Goal: Information Seeking & Learning: Understand process/instructions

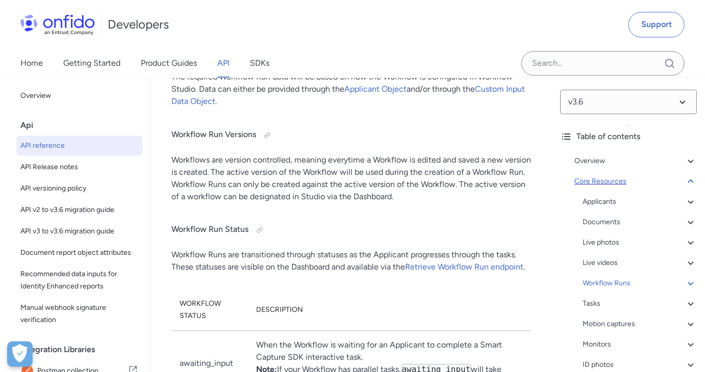
click at [647, 181] on div "Core Resources" at bounding box center [635, 181] width 122 height 12
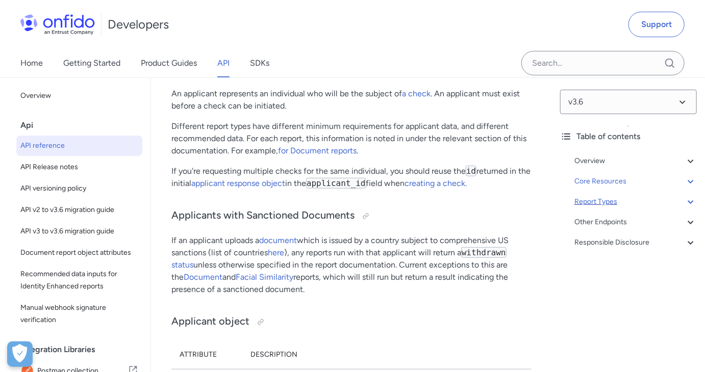
click at [639, 201] on div "Report Types" at bounding box center [635, 202] width 122 height 12
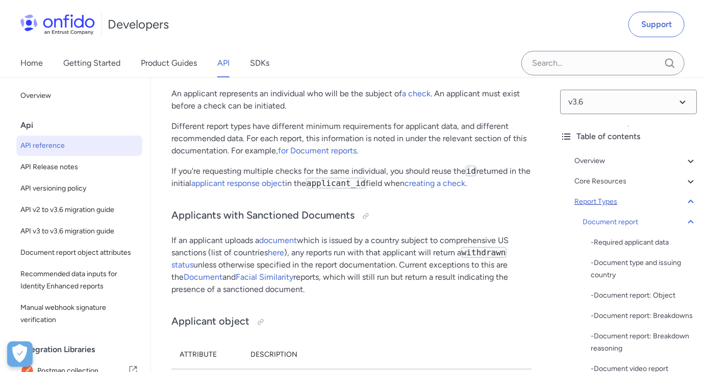
scroll to position [45961, 0]
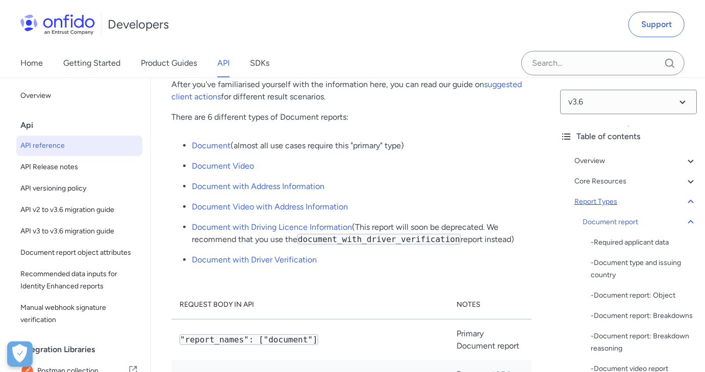
click at [639, 201] on div "Report Types" at bounding box center [635, 202] width 122 height 12
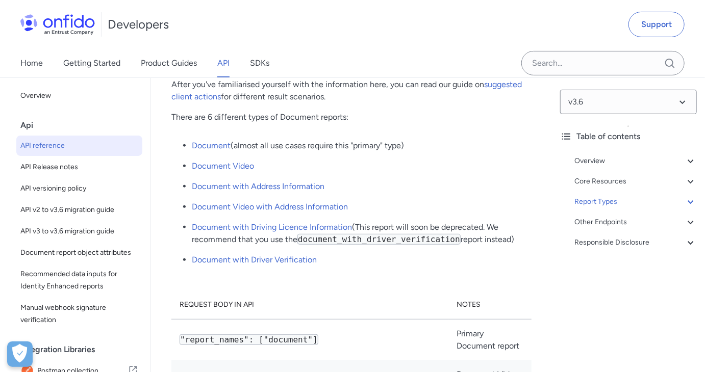
click at [643, 229] on div "Overview Get started (API v3.6) Request, response format Token authentication -…" at bounding box center [628, 204] width 137 height 106
click at [639, 222] on div "Other Endpoints" at bounding box center [635, 222] width 122 height 12
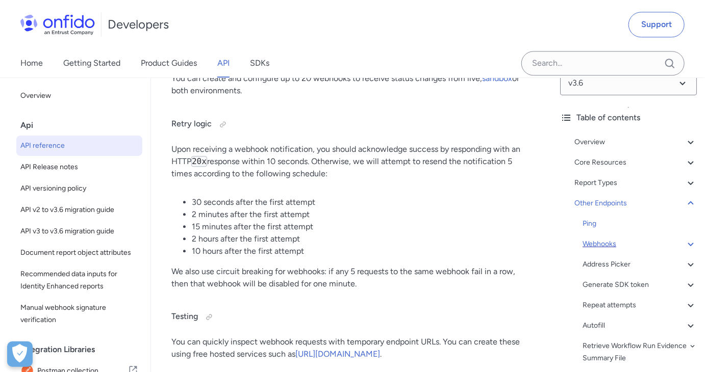
scroll to position [31, 0]
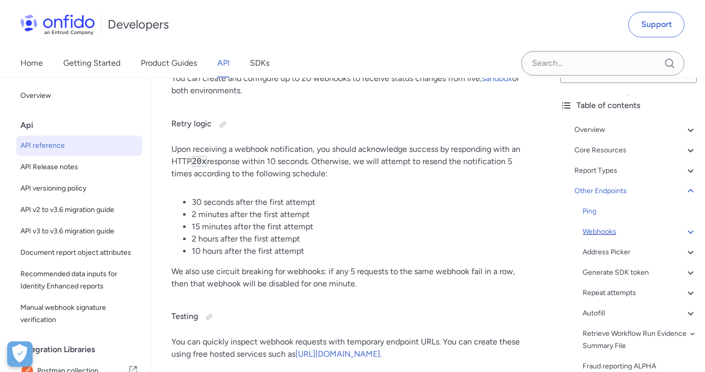
click at [638, 232] on div "Webhooks" at bounding box center [639, 232] width 114 height 12
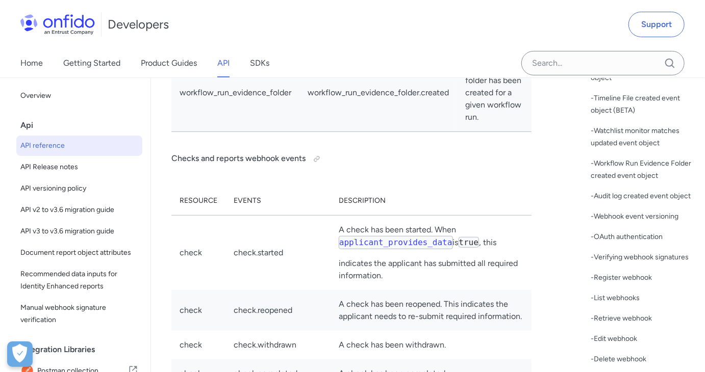
scroll to position [0, 3]
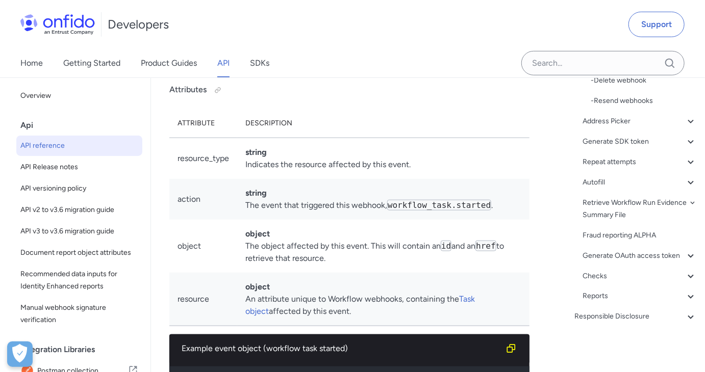
scroll to position [102540, 0]
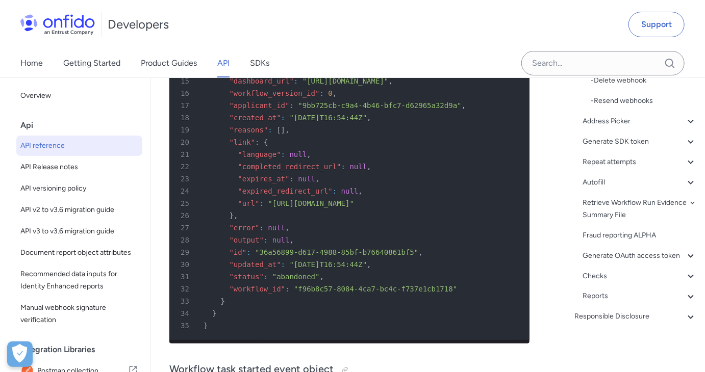
scroll to position [102408, 0]
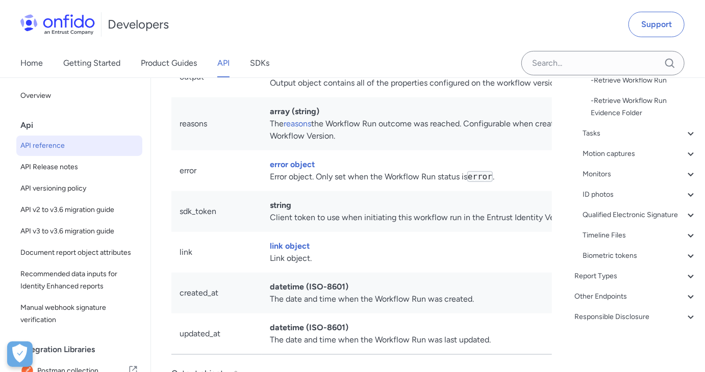
scroll to position [28409, 0]
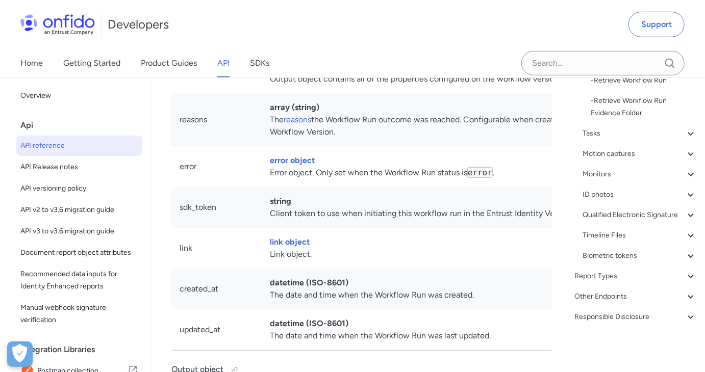
click at [285, 93] on td "output object Output object contains all of the properties configured on the wo…" at bounding box center [440, 73] width 356 height 41
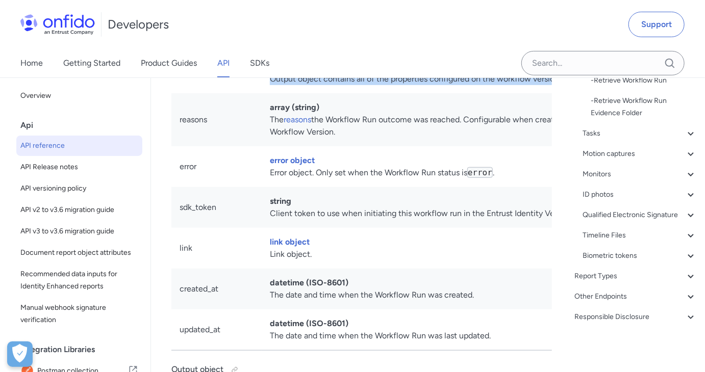
drag, startPoint x: 285, startPoint y: 216, endPoint x: 345, endPoint y: 227, distance: 61.2
click at [345, 93] on td "output object Output object contains all of the properties configured on the wo…" at bounding box center [440, 73] width 356 height 41
click at [296, 71] on link "output object" at bounding box center [296, 67] width 52 height 10
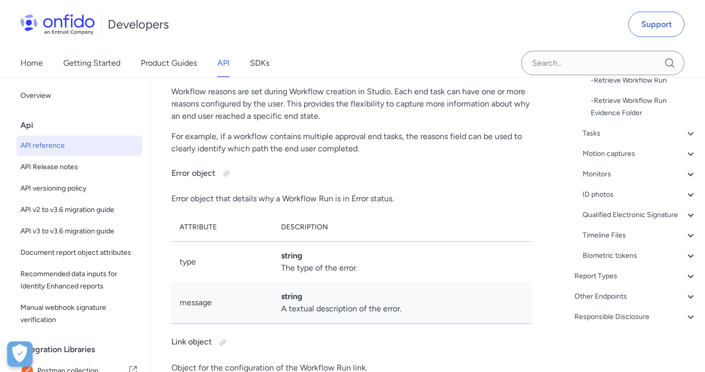
scroll to position [28834, 0]
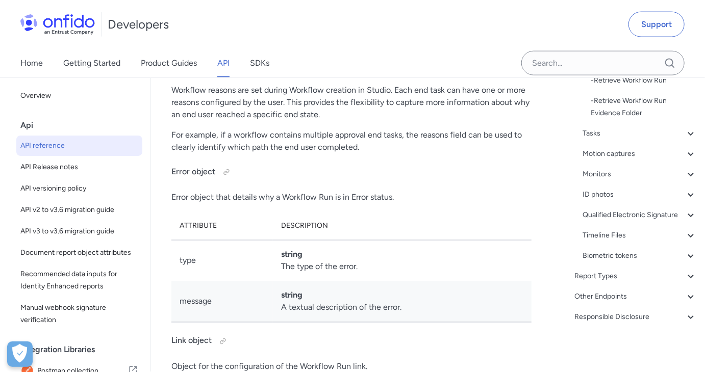
drag, startPoint x: 191, startPoint y: 138, endPoint x: 276, endPoint y: 140, distance: 85.2
drag, startPoint x: 322, startPoint y: 142, endPoint x: 415, endPoint y: 158, distance: 94.7
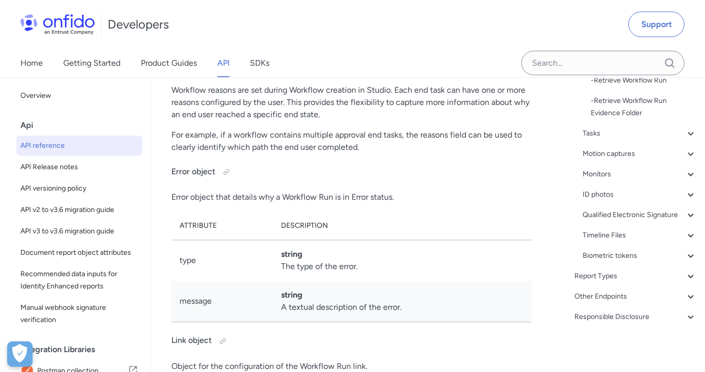
drag, startPoint x: 458, startPoint y: 153, endPoint x: 367, endPoint y: 168, distance: 92.1
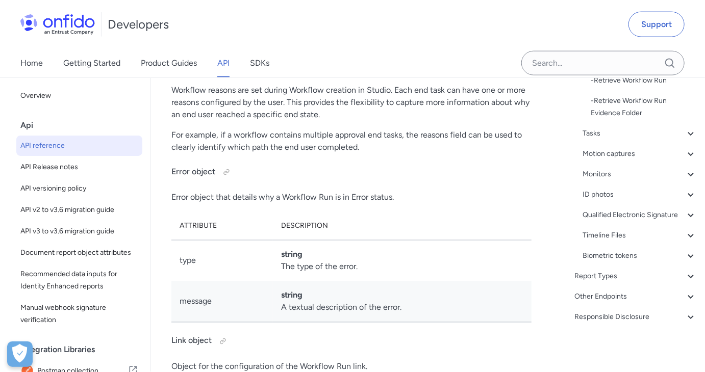
drag, startPoint x: 383, startPoint y: 168, endPoint x: 383, endPoint y: 184, distance: 15.8
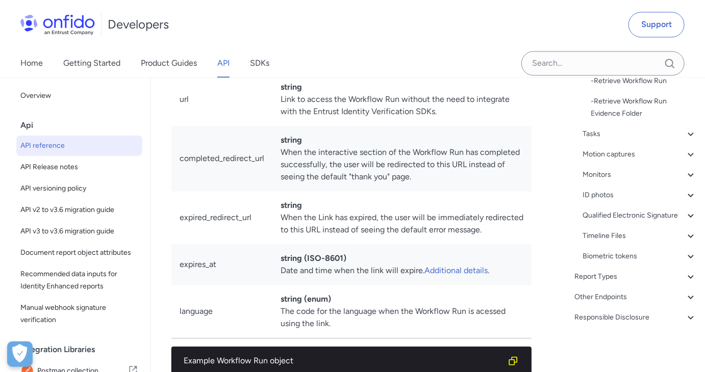
scroll to position [29171, 0]
click at [187, 36] on p "Object for the configuration of the Workflow Run link." at bounding box center [351, 30] width 360 height 12
drag, startPoint x: 187, startPoint y: 191, endPoint x: 326, endPoint y: 189, distance: 139.2
click at [326, 36] on p "Object for the configuration of the Workflow Run link." at bounding box center [351, 30] width 360 height 12
click at [329, 36] on p "Object for the configuration of the Workflow Run link." at bounding box center [351, 30] width 360 height 12
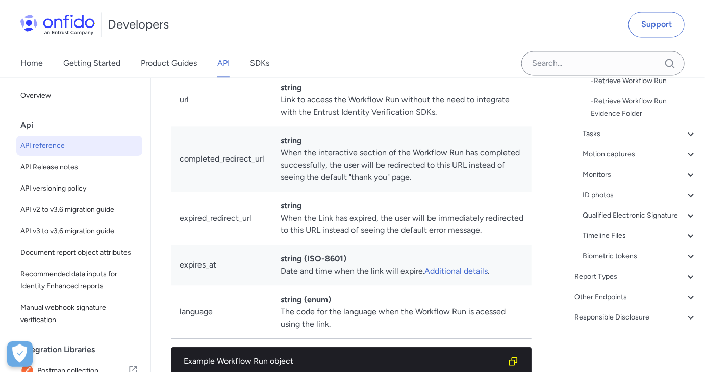
click at [355, 36] on p "Object for the configuration of the Workflow Run link." at bounding box center [351, 30] width 360 height 12
click at [343, 36] on p "Object for the configuration of the Workflow Run link." at bounding box center [351, 30] width 360 height 12
click at [344, 36] on p "Object for the configuration of the Workflow Run link." at bounding box center [351, 30] width 360 height 12
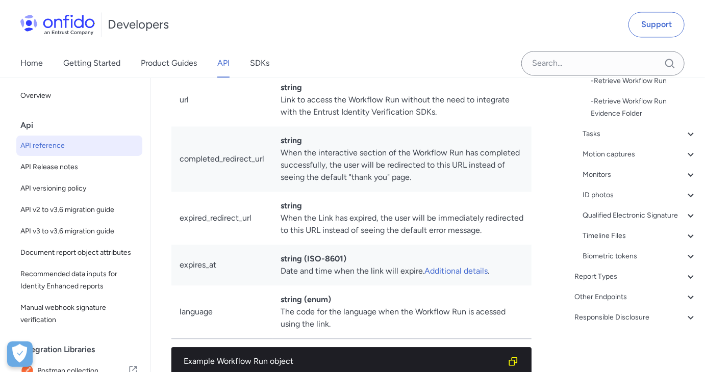
click at [344, 36] on p "Object for the configuration of the Workflow Run link." at bounding box center [351, 30] width 360 height 12
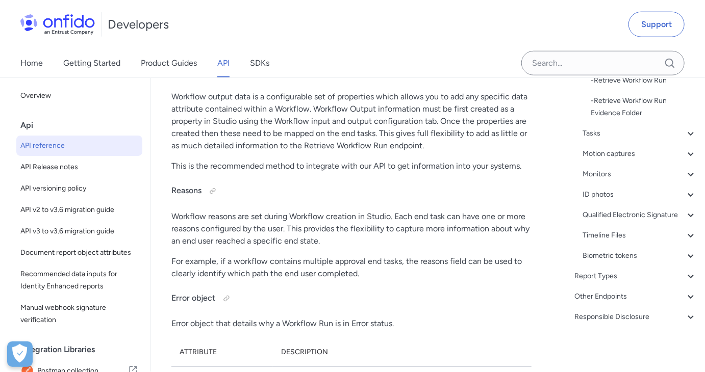
scroll to position [28706, 0]
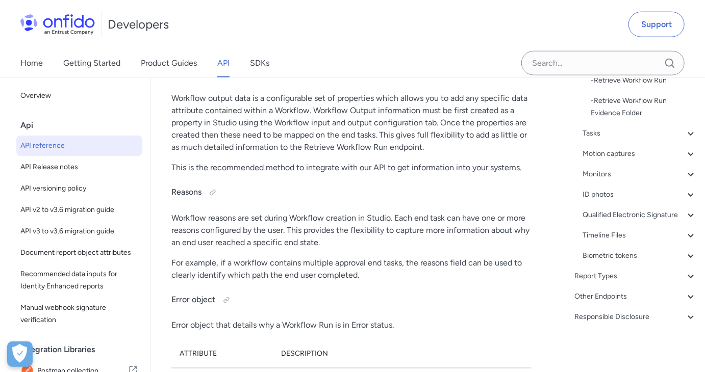
click at [287, 251] on div "Attribute Description id string (UUID) The unique identifier for the Workflow R…" at bounding box center [351, 96] width 360 height 1432
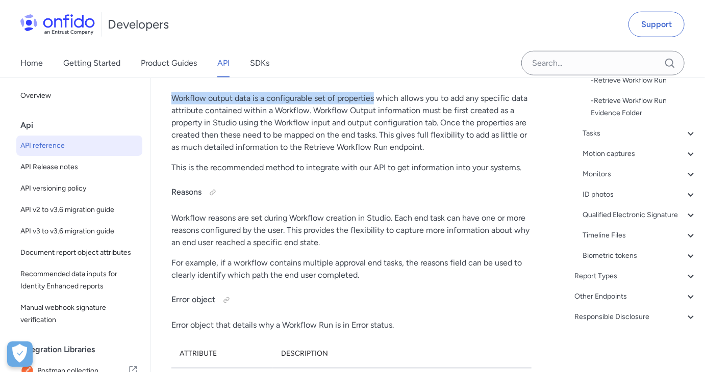
drag, startPoint x: 287, startPoint y: 251, endPoint x: 339, endPoint y: 255, distance: 52.7
click at [339, 255] on div "Attribute Description id string (UUID) The unique identifier for the Workflow R…" at bounding box center [351, 96] width 360 height 1432
click at [339, 154] on p "Workflow output data is a configurable set of properties which allows you to ad…" at bounding box center [351, 122] width 360 height 61
click at [340, 154] on p "Workflow output data is a configurable set of properties which allows you to ad…" at bounding box center [351, 122] width 360 height 61
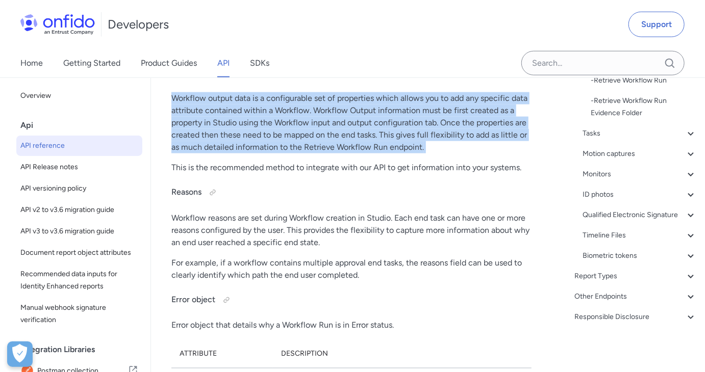
click at [340, 154] on p "Workflow output data is a configurable set of properties which allows you to ad…" at bounding box center [351, 122] width 360 height 61
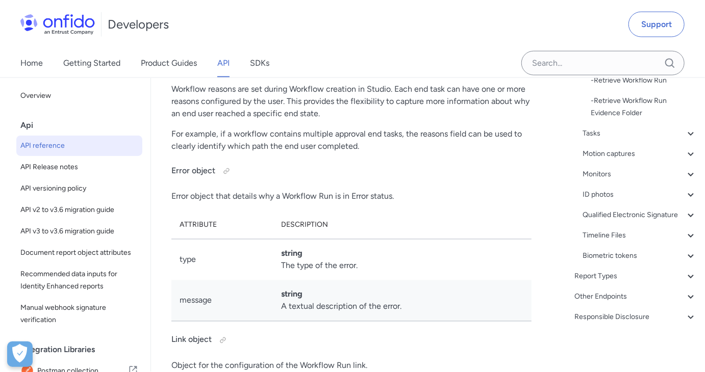
scroll to position [28851, 0]
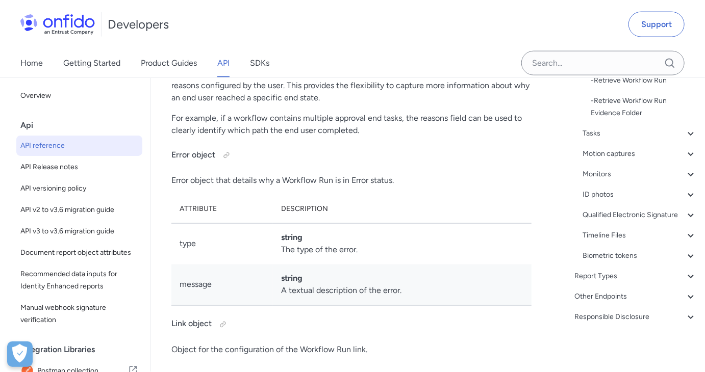
click at [187, 137] on p "For example, if a workflow contains multiple approval end tasks, the reasons fi…" at bounding box center [351, 124] width 360 height 24
drag, startPoint x: 187, startPoint y: 278, endPoint x: 328, endPoint y: 278, distance: 141.3
click at [328, 137] on p "For example, if a workflow contains multiple approval end tasks, the reasons fi…" at bounding box center [351, 124] width 360 height 24
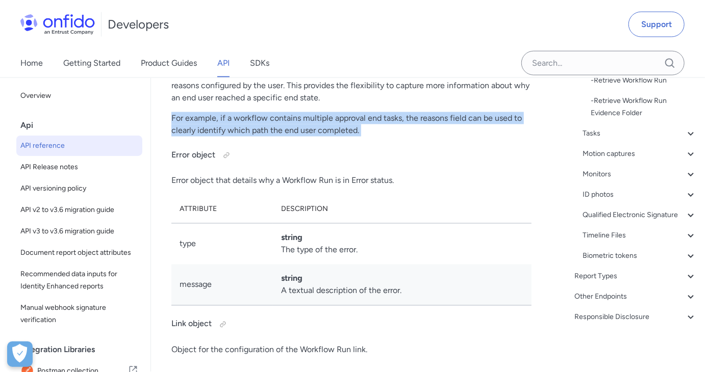
click at [328, 137] on p "For example, if a workflow contains multiple approval end tasks, the reasons fi…" at bounding box center [351, 124] width 360 height 24
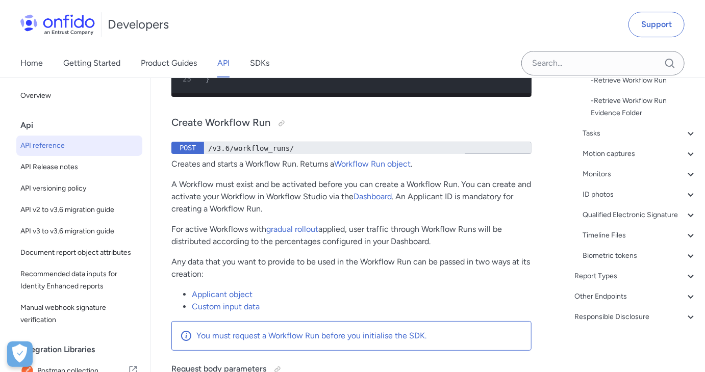
scroll to position [29680, 0]
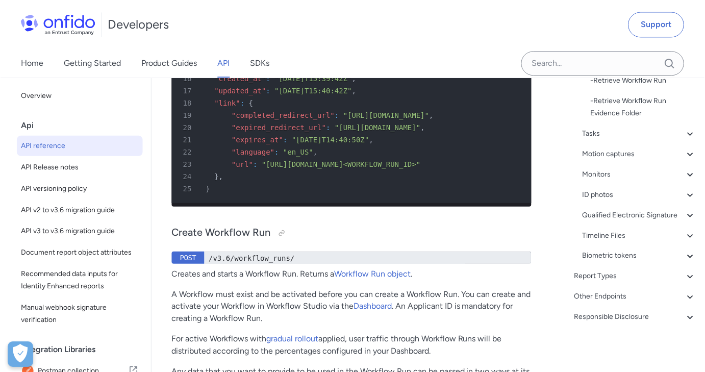
scroll to position [29625, 0]
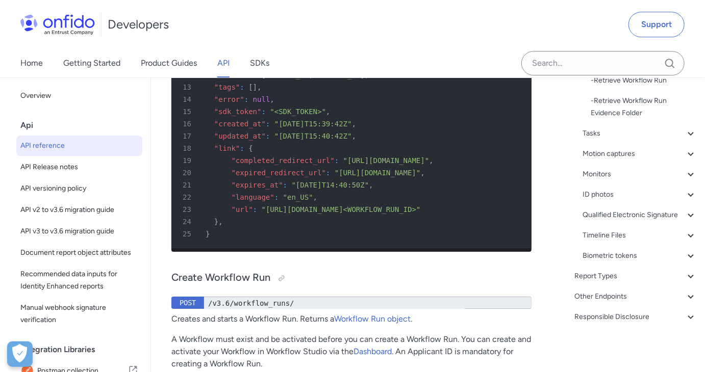
click at [65, 23] on img at bounding box center [57, 24] width 74 height 20
click at [45, 19] on img at bounding box center [57, 24] width 74 height 20
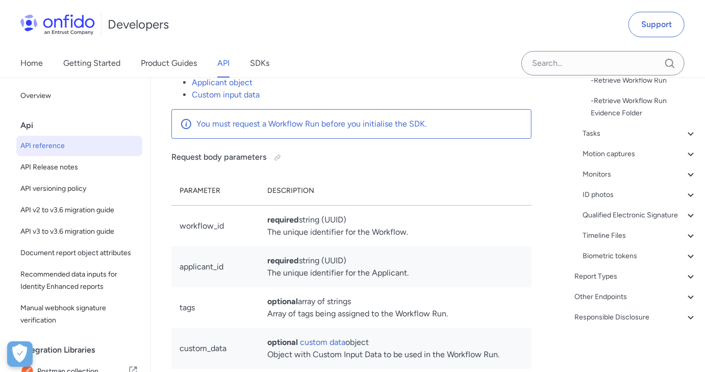
scroll to position [29999, 0]
